Goal: Find specific page/section: Find specific page/section

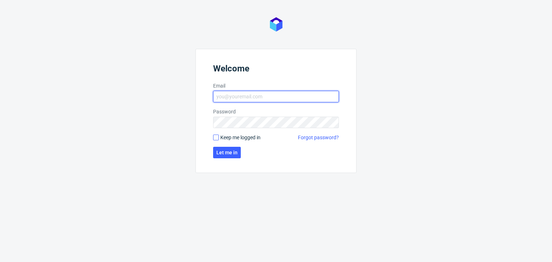
type input "[EMAIL_ADDRESS][PERSON_NAME][DOMAIN_NAME]"
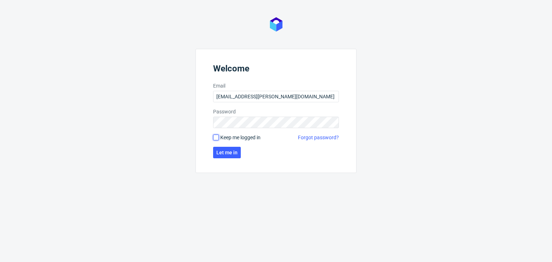
click at [214, 137] on input "Keep me logged in" at bounding box center [216, 138] width 6 height 6
checkbox input "true"
click at [226, 153] on span "Let me in" at bounding box center [226, 152] width 21 height 5
